Goal: Find contact information: Find contact information

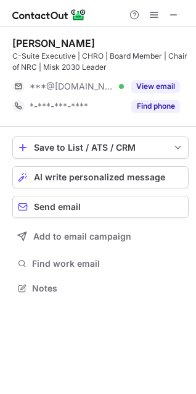
scroll to position [279, 196]
click at [173, 12] on span at bounding box center [174, 15] width 10 height 10
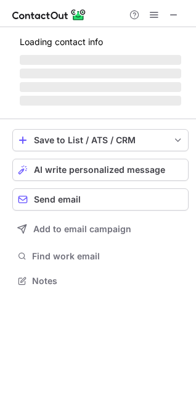
scroll to position [299, 196]
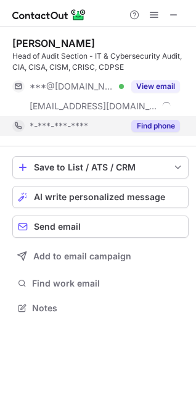
click at [57, 128] on span "*-***-***-****" at bounding box center [59, 125] width 59 height 11
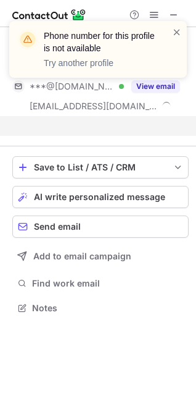
scroll to position [279, 196]
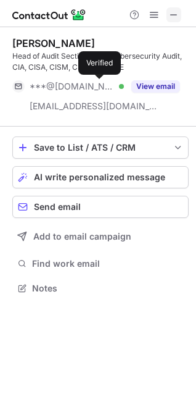
click at [172, 20] on span at bounding box center [174, 15] width 10 height 10
